Goal: Complete application form

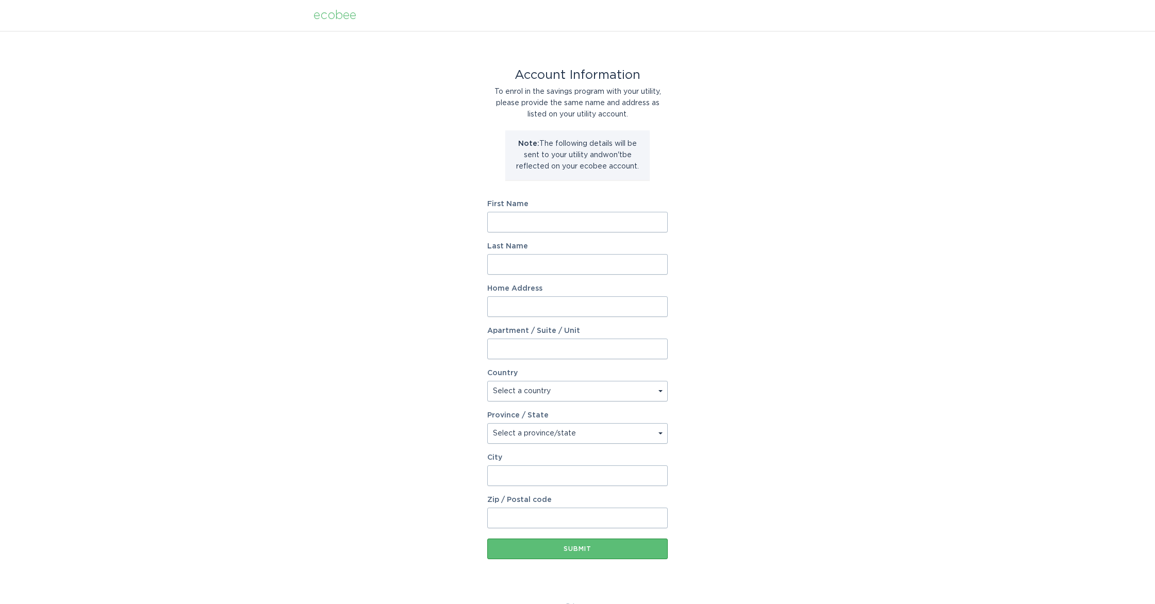
click at [591, 227] on input "First Name" at bounding box center [577, 222] width 180 height 21
type input "Evelyn"
type input "Chung"
type input "5872 Josiah Henson Pkwy"
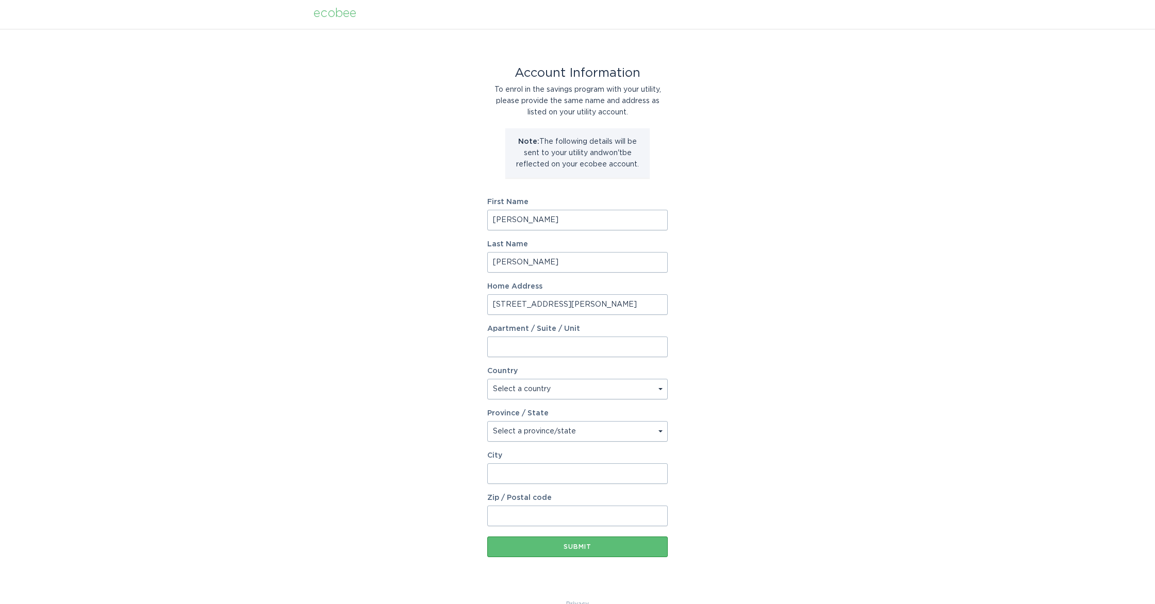
click at [655, 389] on select "Select a country Canada USA" at bounding box center [577, 389] width 180 height 21
select select "US"
click at [487, 379] on select "Select a country Canada USA" at bounding box center [577, 389] width 180 height 21
click at [614, 431] on select "Select a province/state" at bounding box center [577, 431] width 180 height 21
click at [487, 421] on select "Select a province/state Alabama Alaska American Samoa Arizona Arkansas Californ…" at bounding box center [577, 431] width 180 height 21
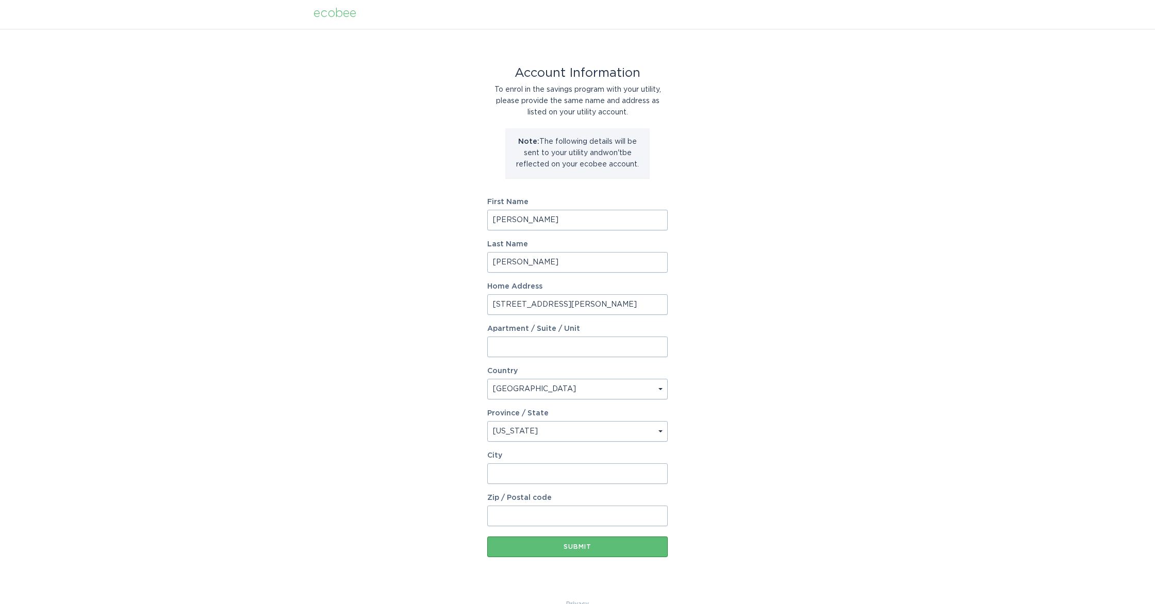
click at [577, 477] on input "City" at bounding box center [577, 473] width 180 height 21
click at [577, 435] on select "Select a province/state Alabama Alaska American Samoa Arizona Arkansas Californ…" at bounding box center [577, 431] width 180 height 21
select select "MD"
click at [487, 421] on select "Select a province/state Alabama Alaska American Samoa Arizona Arkansas Californ…" at bounding box center [577, 431] width 180 height 21
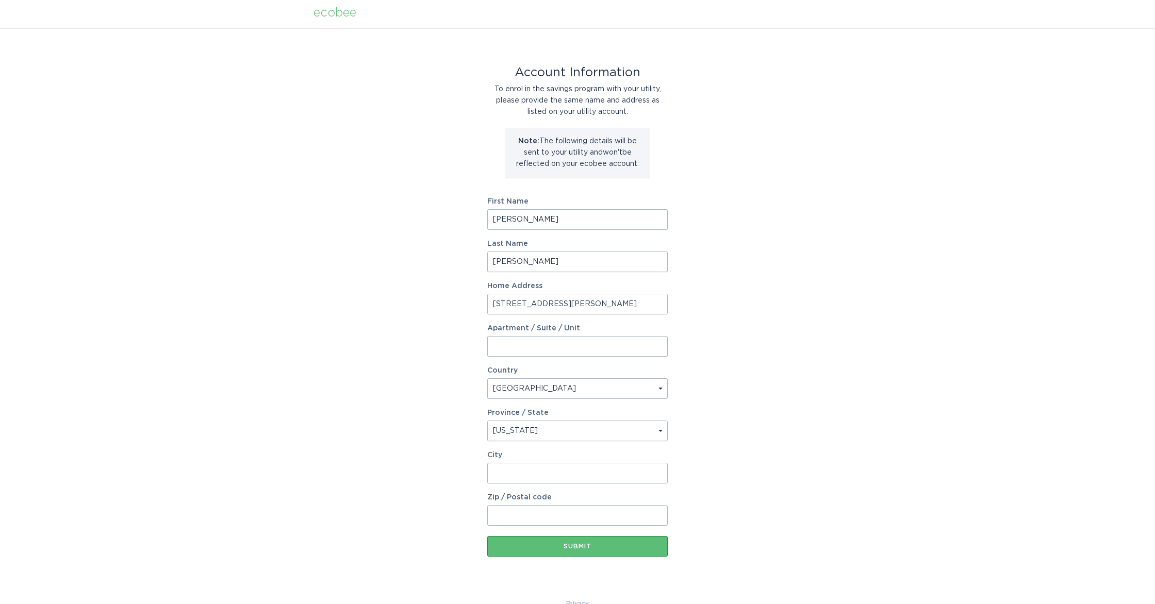
click at [582, 471] on input "City" at bounding box center [577, 473] width 180 height 21
type input "North Bethesda"
type input "20852"
click at [608, 542] on button "Submit" at bounding box center [577, 546] width 180 height 21
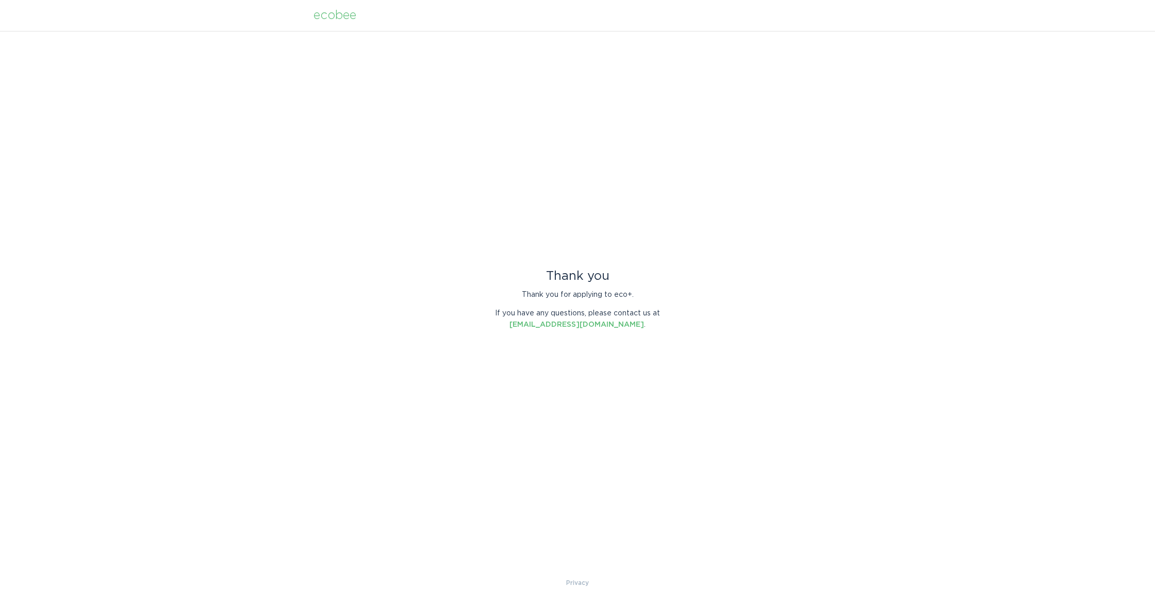
scroll to position [0, 0]
